Goal: Task Accomplishment & Management: Use online tool/utility

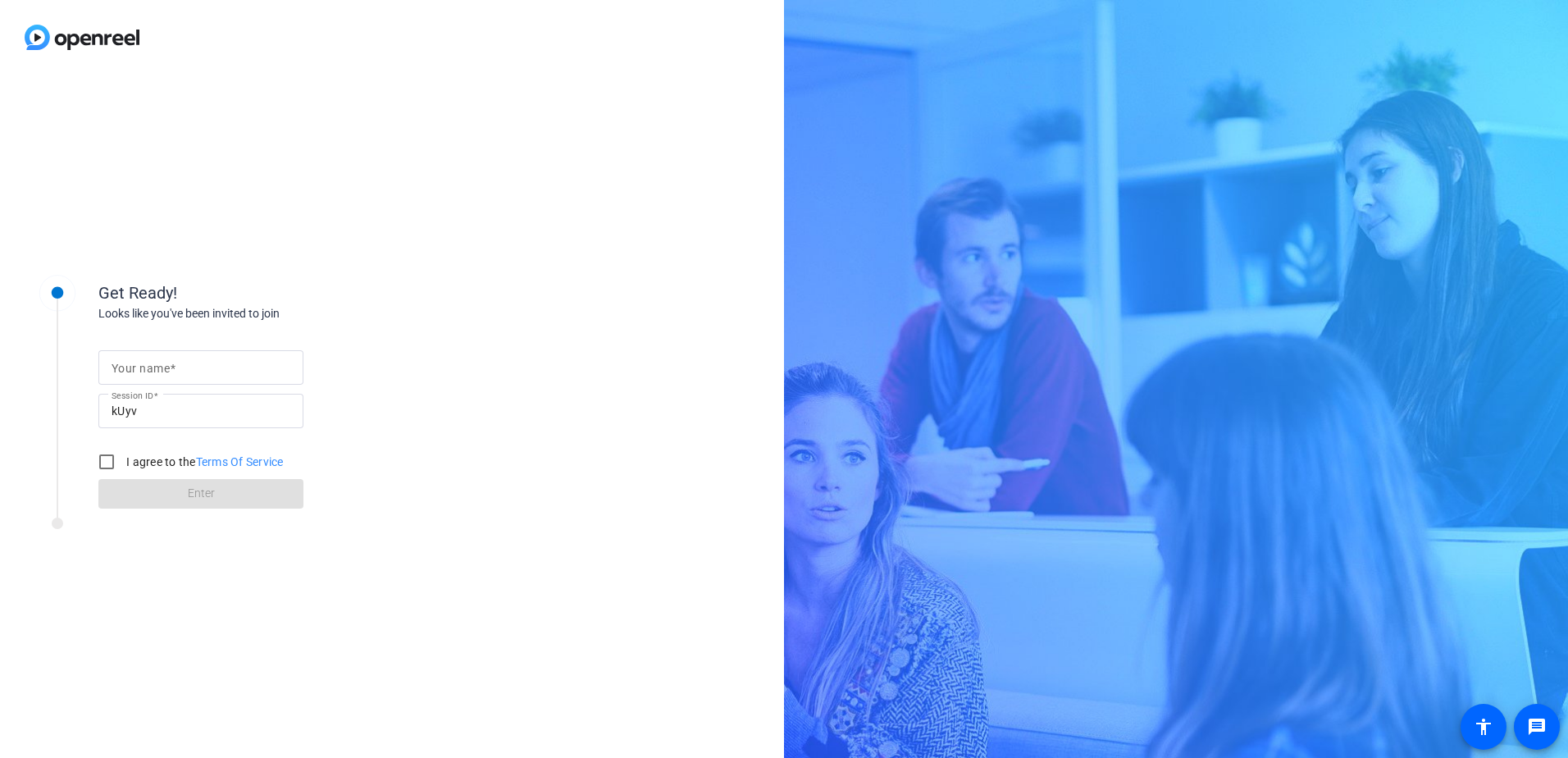
click at [129, 366] on mat-label "Your name" at bounding box center [140, 368] width 58 height 14
click at [129, 366] on input "Your name" at bounding box center [201, 368] width 179 height 20
type input "[PERSON_NAME]"
click at [102, 457] on input "I agree to the Terms Of Service" at bounding box center [107, 462] width 33 height 33
checkbox input "true"
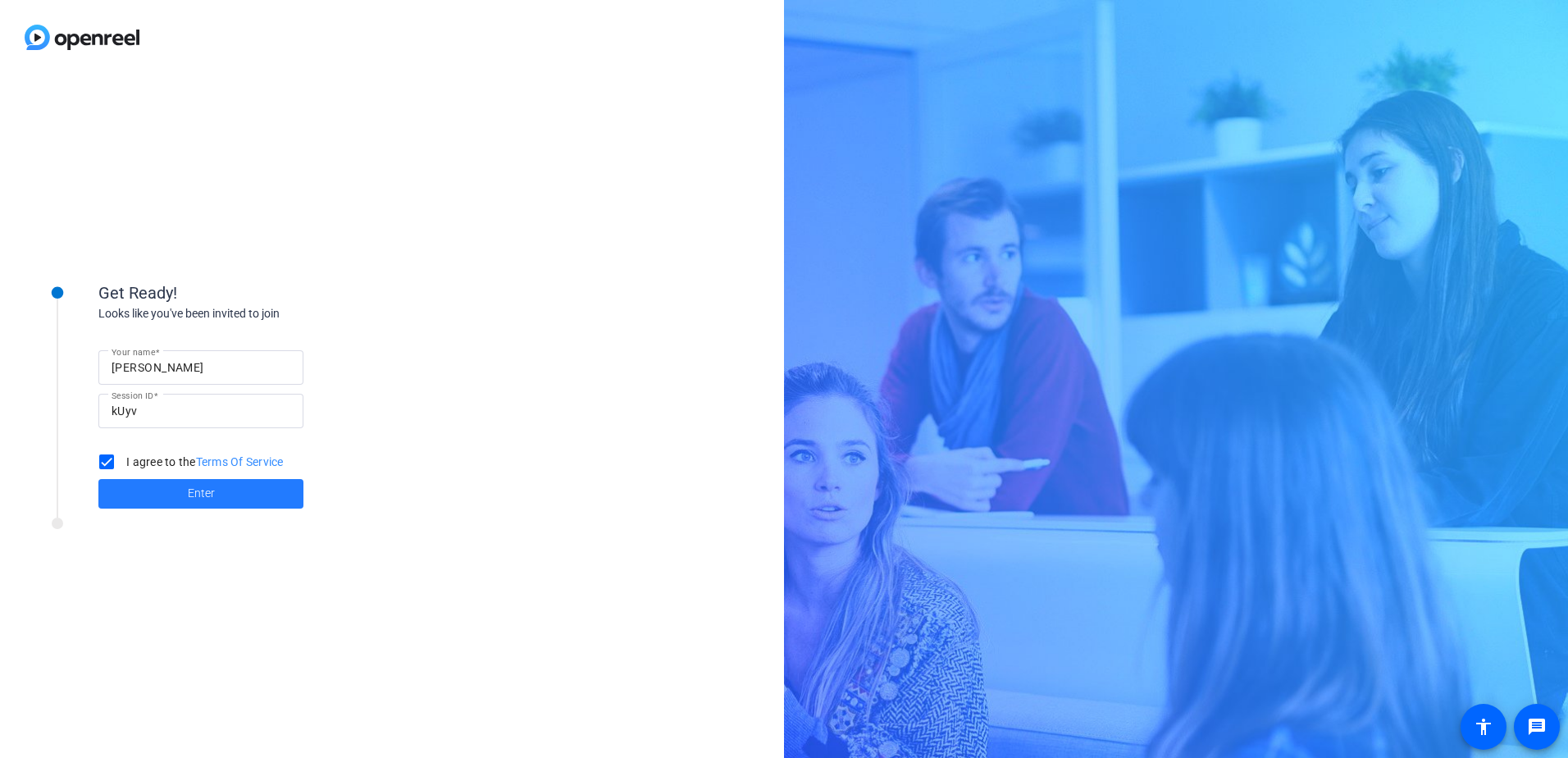
click at [190, 492] on span "Enter" at bounding box center [202, 492] width 27 height 17
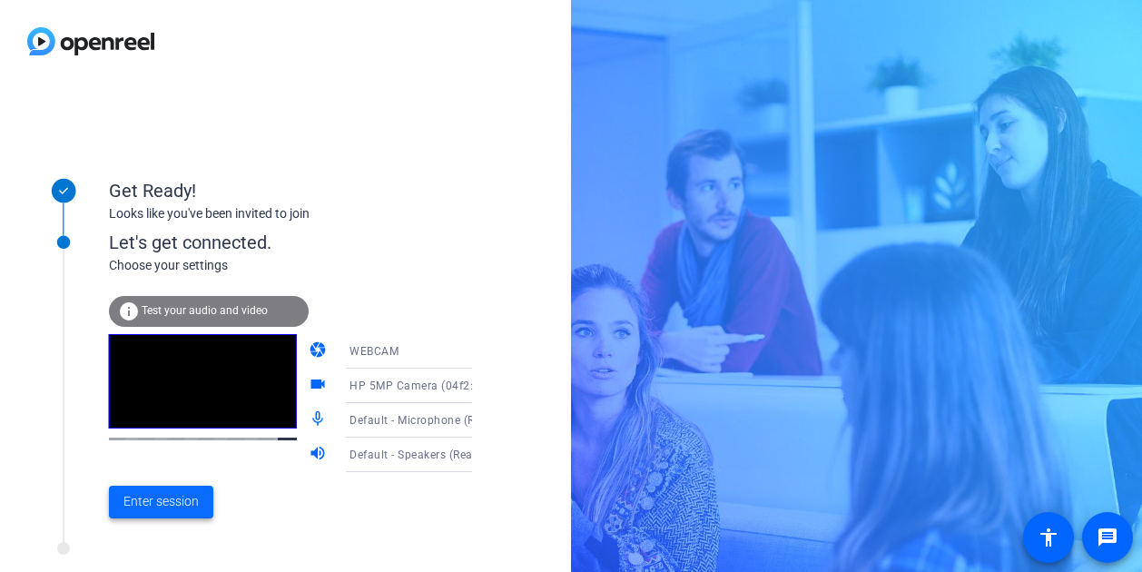
click at [150, 499] on span "Enter session" at bounding box center [160, 501] width 75 height 19
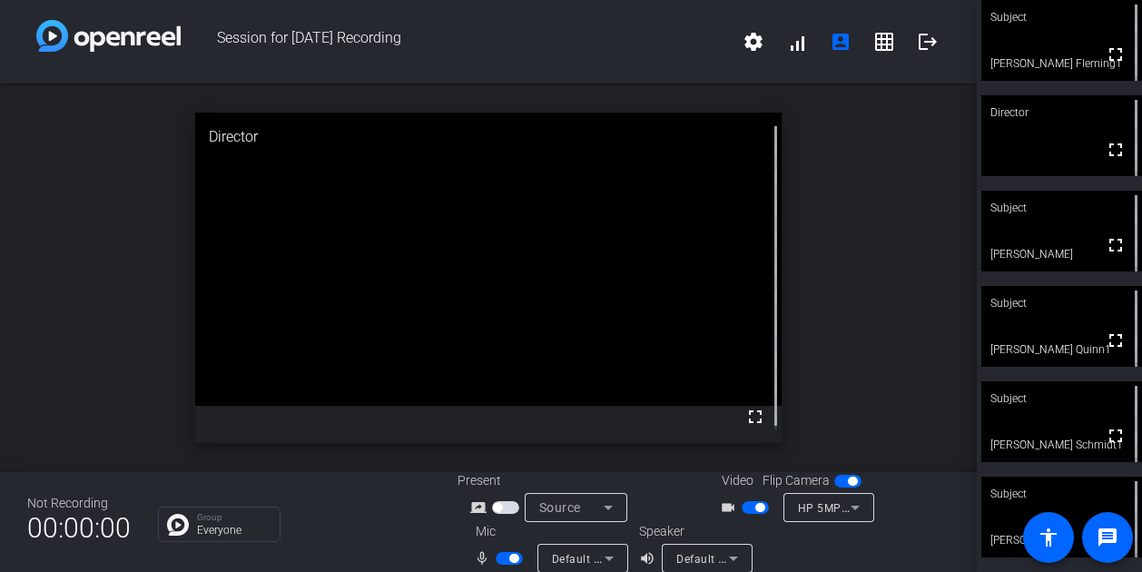
click at [504, 560] on span "button" at bounding box center [509, 558] width 27 height 13
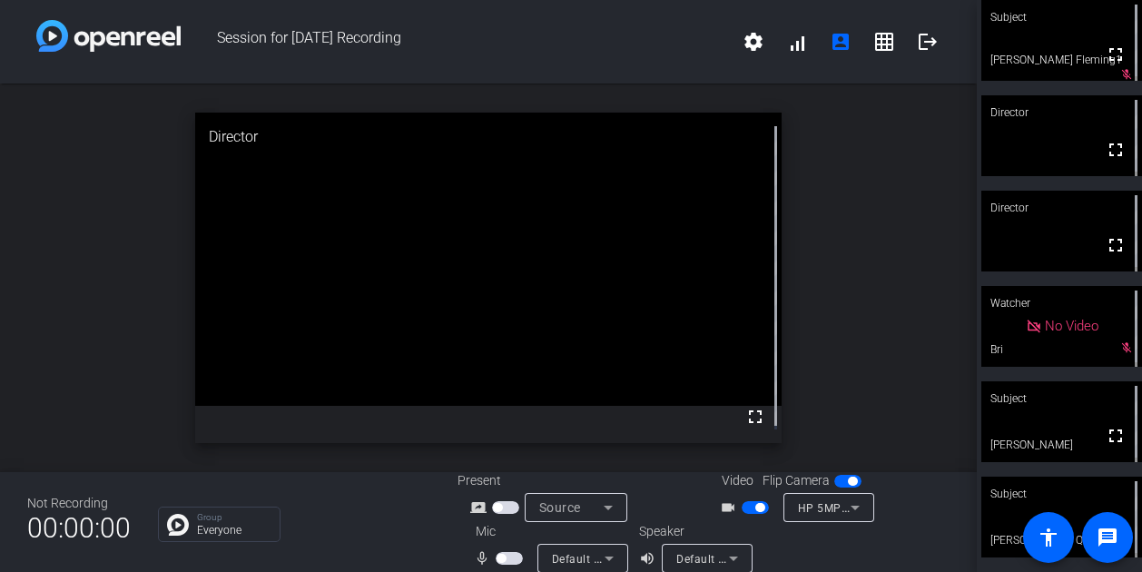
click at [511, 561] on span "button" at bounding box center [509, 558] width 27 height 13
